Goal: Task Accomplishment & Management: Complete application form

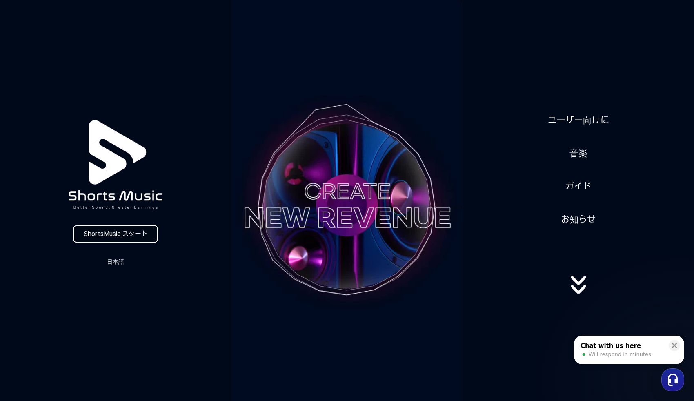
click at [108, 233] on link "ShortsMusic スタート" at bounding box center [115, 234] width 85 height 18
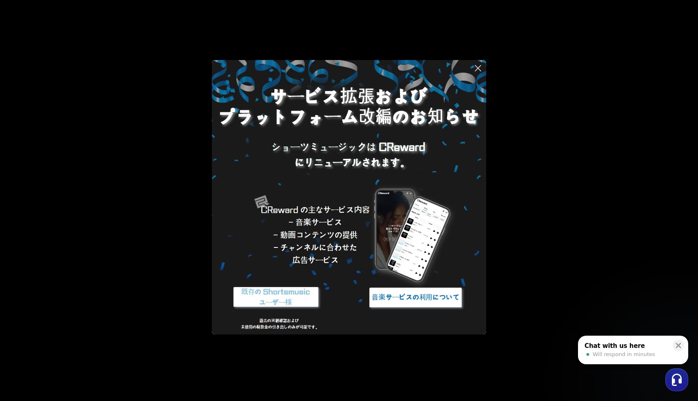
click at [299, 288] on img at bounding box center [276, 297] width 102 height 31
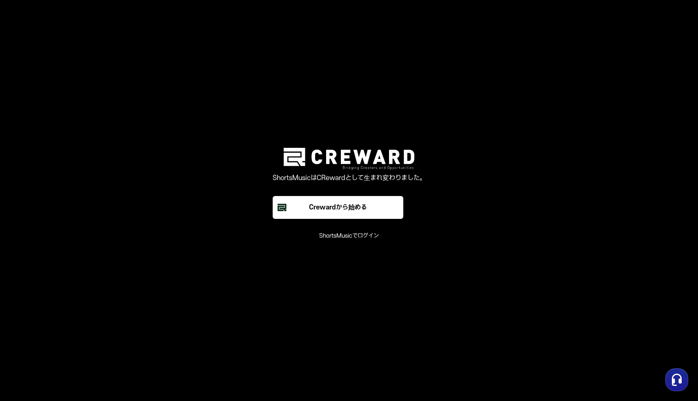
click at [324, 233] on font "ShortsMusicでログイン" at bounding box center [349, 235] width 60 height 7
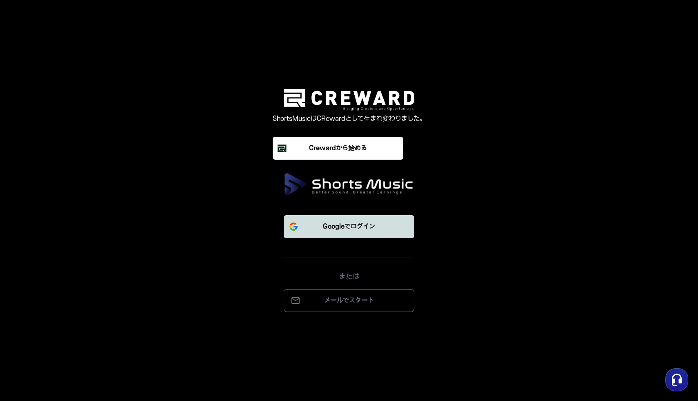
click at [335, 224] on font "Googleでログイン" at bounding box center [349, 226] width 52 height 7
click at [370, 305] on p "メールでスタート" at bounding box center [348, 300] width 113 height 10
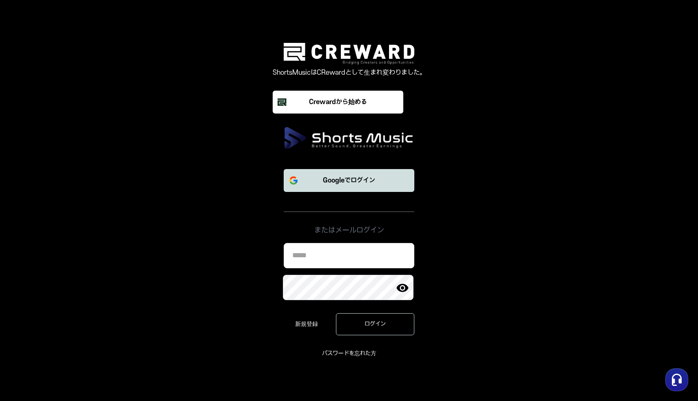
click at [344, 258] on input at bounding box center [349, 255] width 131 height 25
type input "**********"
click at [391, 340] on div "**********" at bounding box center [349, 300] width 134 height 115
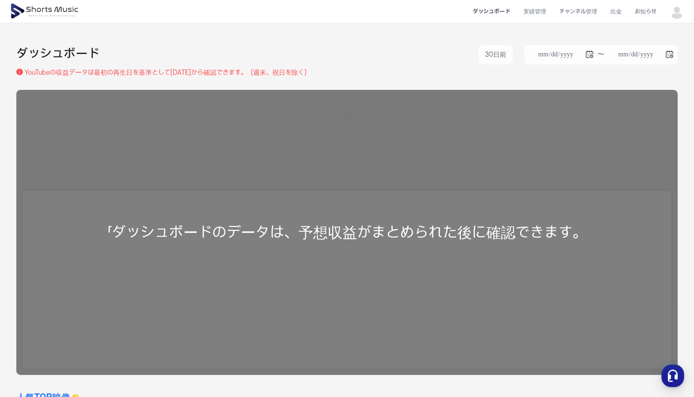
scroll to position [10, 0]
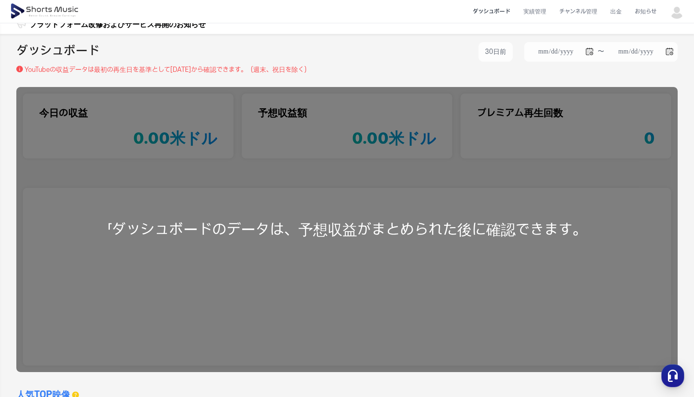
click at [376, 193] on div "「ダッシュボードのデータは、予想収益がまとめられた後に確認できます。" at bounding box center [346, 229] width 661 height 285
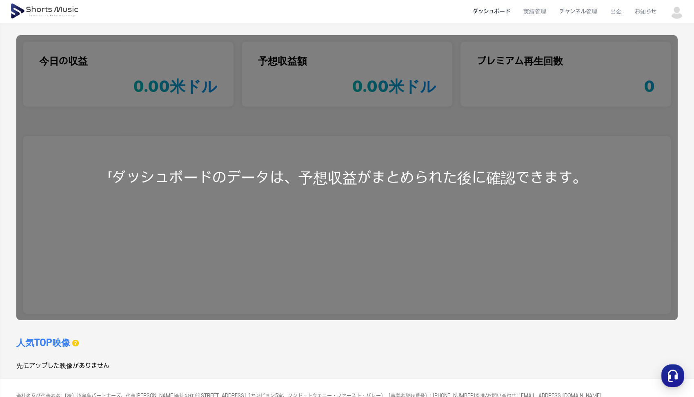
scroll to position [0, 0]
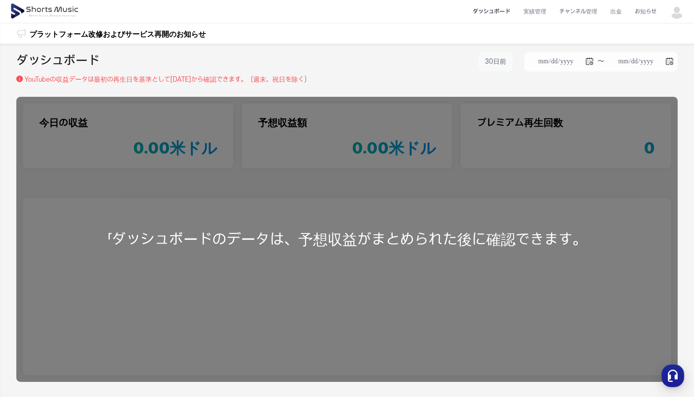
click at [492, 66] on font "30日前" at bounding box center [495, 62] width 21 height 10
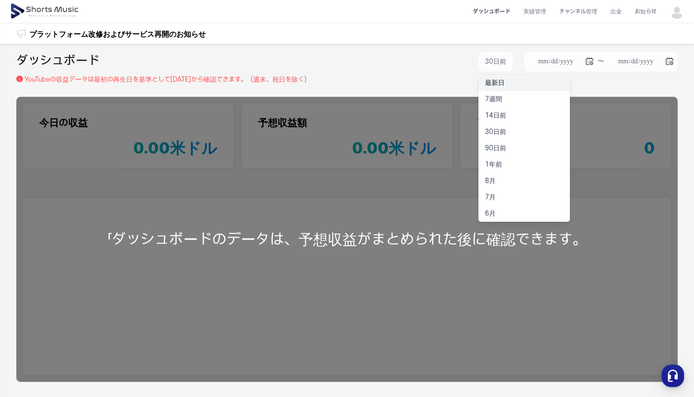
click at [497, 85] on font "最新日" at bounding box center [495, 82] width 20 height 7
type input "**********"
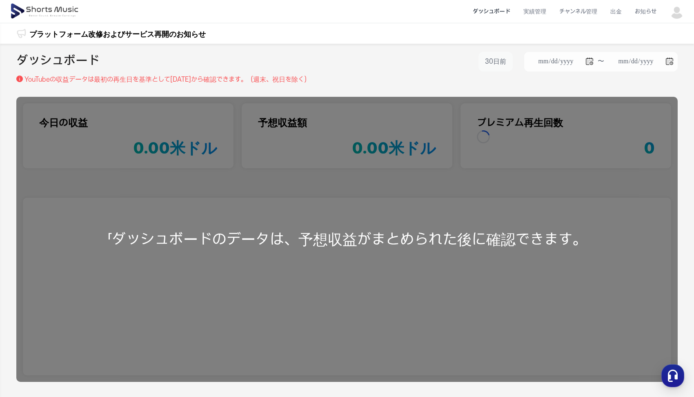
click at [490, 65] on font "30日前" at bounding box center [495, 61] width 21 height 7
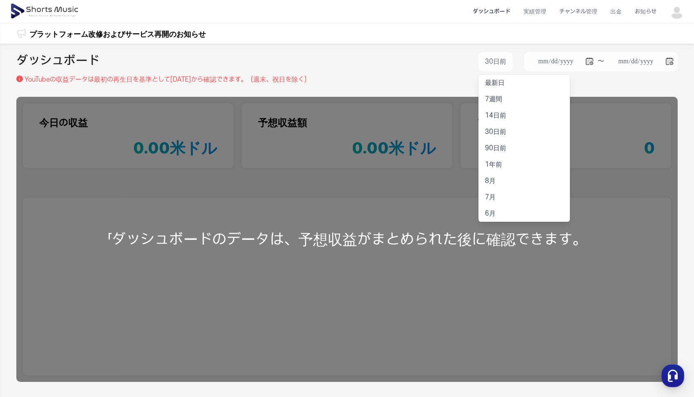
click at [461, 38] on div "プラットフォーム改修およびサービス再開のお知らせ プラットフォーム改修およびサービス再開のお知らせ" at bounding box center [347, 33] width 694 height 20
click at [540, 7] on li "実績管理" at bounding box center [534, 12] width 36 height 22
click at [621, 10] on font "出金" at bounding box center [615, 11] width 11 height 7
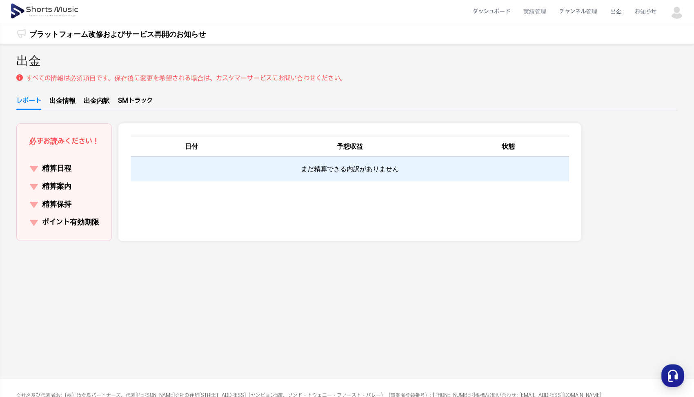
click at [339, 177] on td "まだ精算できる内訳がありません" at bounding box center [350, 168] width 438 height 24
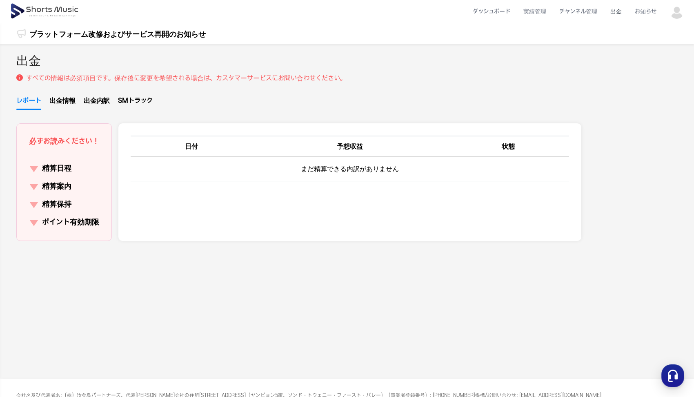
click at [90, 218] on font "ポイント有効期限" at bounding box center [70, 222] width 57 height 9
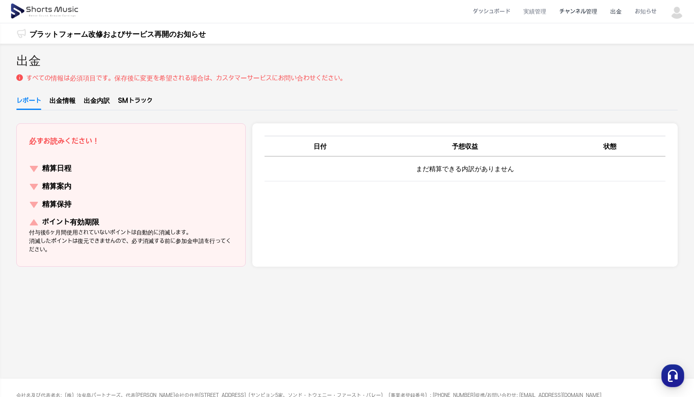
click at [583, 13] on li "チャンネル管理" at bounding box center [577, 12] width 51 height 22
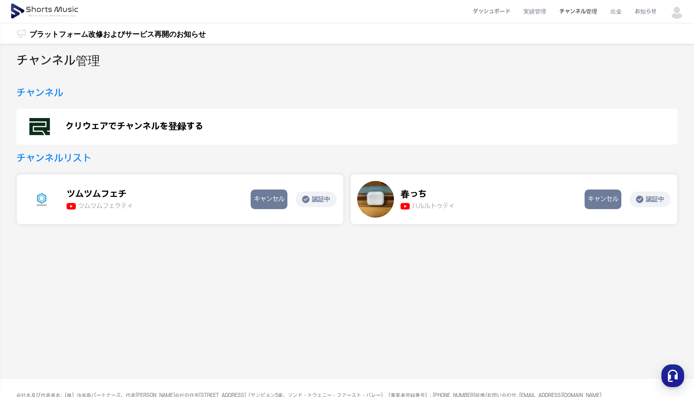
click at [581, 13] on li "チャンネル管理" at bounding box center [577, 12] width 51 height 22
click at [468, 208] on div "春っち ハルルトゥティ ハルル …" at bounding box center [467, 199] width 221 height 37
click at [542, 11] on li "実績管理" at bounding box center [534, 12] width 36 height 22
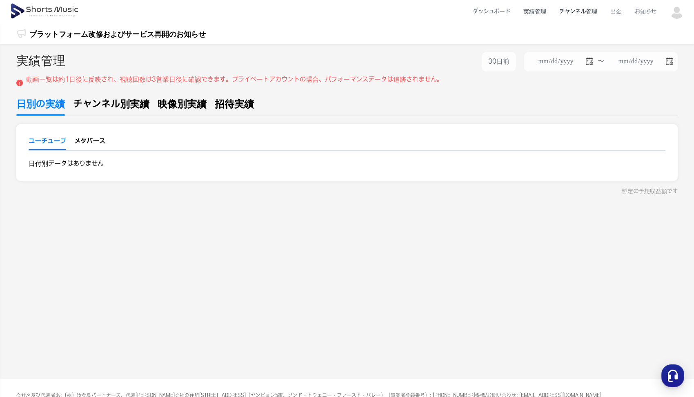
click at [577, 13] on li "チャンネル管理" at bounding box center [577, 12] width 51 height 22
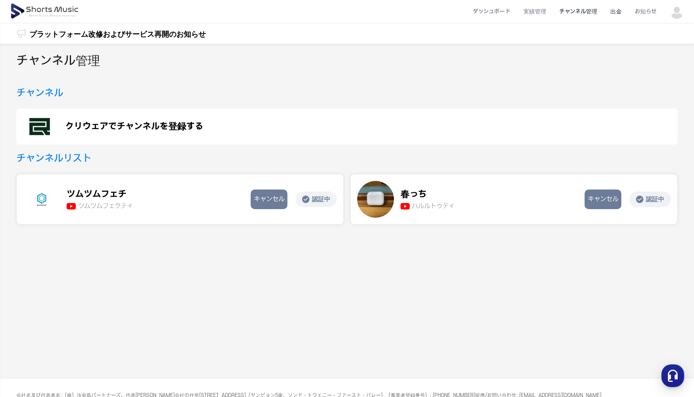
click at [628, 13] on li "出金" at bounding box center [615, 12] width 24 height 22
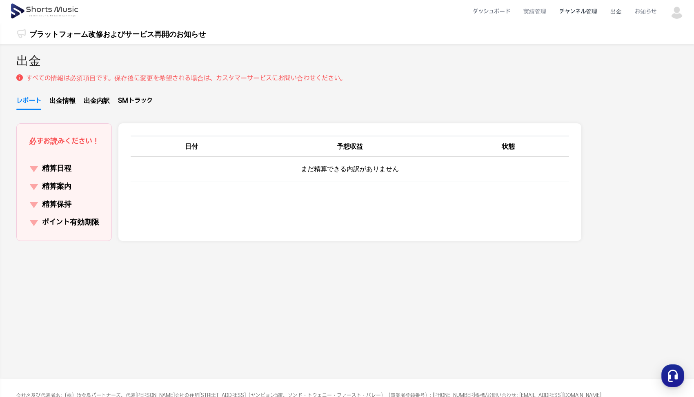
click at [598, 11] on li "チャンネル管理" at bounding box center [577, 12] width 51 height 22
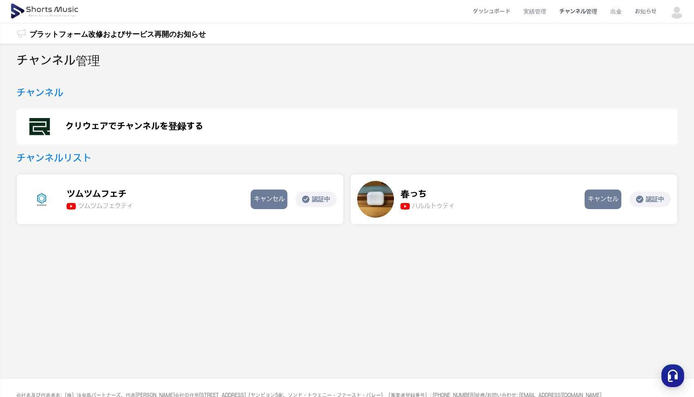
click at [186, 122] on font "クリウェアでチャンネルを登録する" at bounding box center [134, 126] width 138 height 11
click at [151, 126] on font "クリウェアでチャンネルを登録する" at bounding box center [134, 126] width 138 height 11
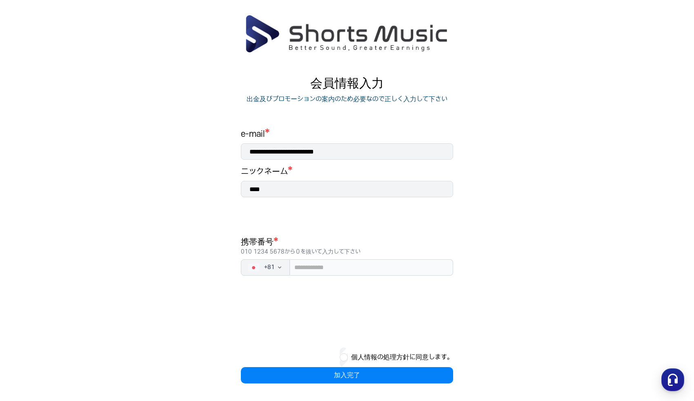
scroll to position [33, 0]
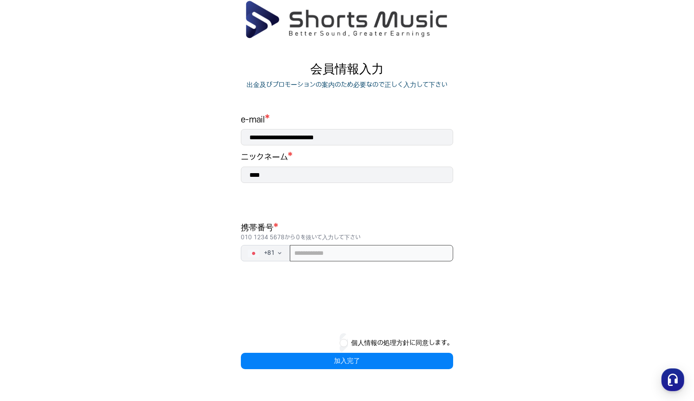
click at [370, 251] on input "tel" at bounding box center [371, 253] width 163 height 16
type input "**********"
click at [338, 338] on div "個人情報の処理方針に同意します。" at bounding box center [347, 343] width 212 height 20
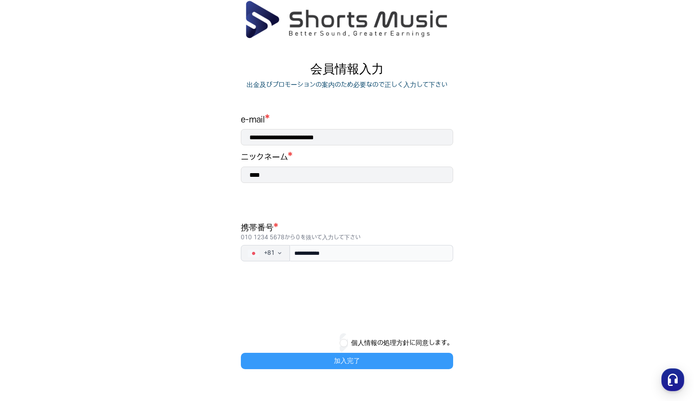
click at [342, 359] on button "加入完了" at bounding box center [347, 360] width 212 height 16
click at [280, 360] on button "加入完了" at bounding box center [347, 360] width 212 height 16
